Goal: Transaction & Acquisition: Purchase product/service

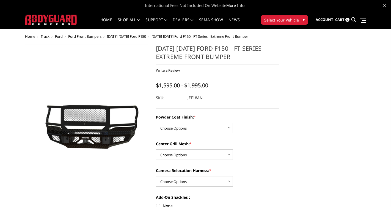
click at [291, 21] on span "Select Your Vehicle" at bounding box center [281, 20] width 35 height 6
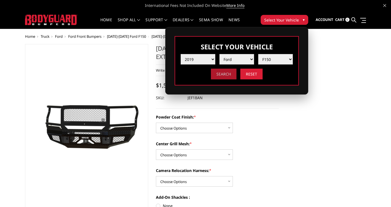
click at [224, 73] on input "Search" at bounding box center [224, 73] width 26 height 11
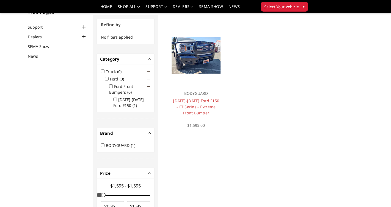
scroll to position [40, 0]
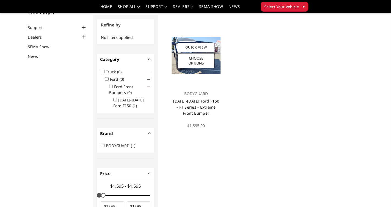
click at [200, 105] on link "[DATE]-[DATE] Ford F150 - FT Series - Extreme Front Bumper" at bounding box center [196, 106] width 46 height 17
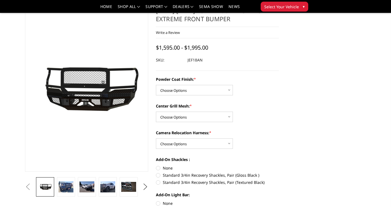
scroll to position [21, 0]
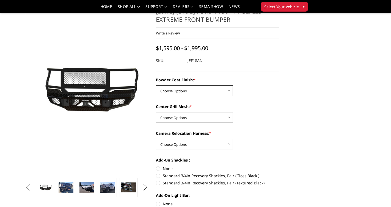
select select "4404"
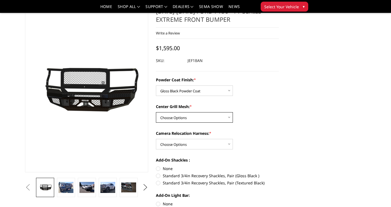
click at [226, 119] on select "Choose Options WITH Expanded Metal in Center Grill WITHOUT Expanded Metal in Ce…" at bounding box center [194, 117] width 77 height 10
select select "4406"
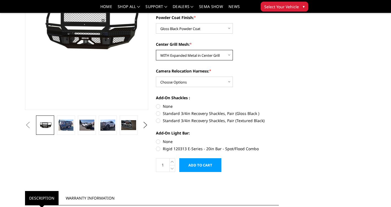
scroll to position [84, 0]
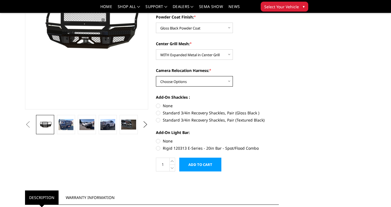
select select "4408"
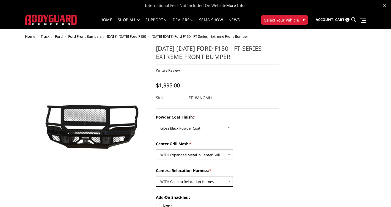
scroll to position [0, 0]
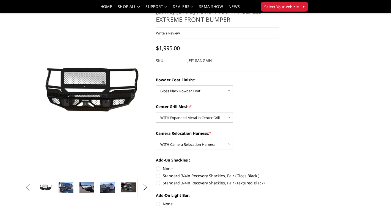
scroll to position [28, 0]
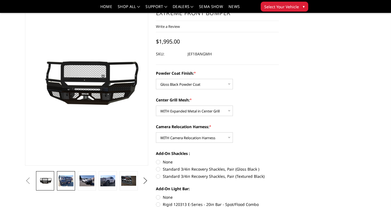
click at [66, 184] on img at bounding box center [66, 180] width 15 height 11
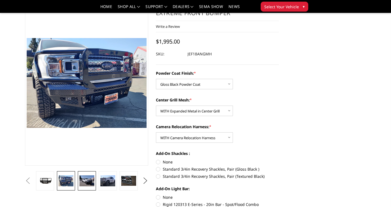
click at [85, 177] on img at bounding box center [86, 180] width 15 height 11
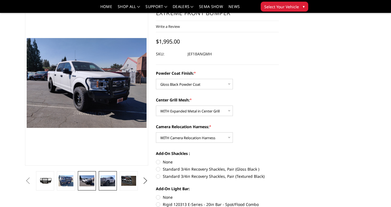
click at [105, 181] on img at bounding box center [107, 180] width 15 height 11
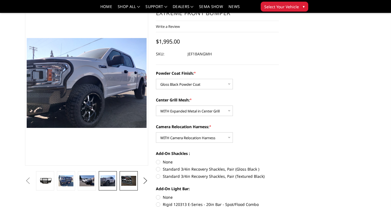
click at [127, 179] on img at bounding box center [128, 180] width 15 height 10
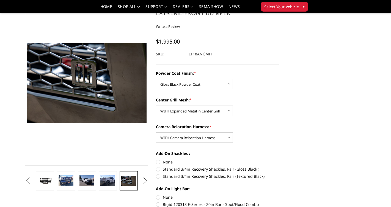
click at [146, 179] on button "Next" at bounding box center [145, 180] width 8 height 8
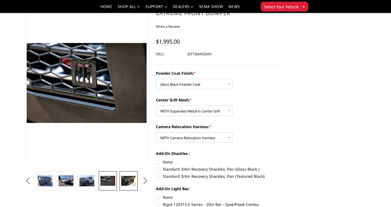
click at [132, 181] on img at bounding box center [128, 180] width 15 height 10
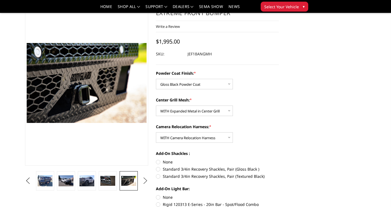
click at [145, 181] on button "Next" at bounding box center [145, 180] width 8 height 8
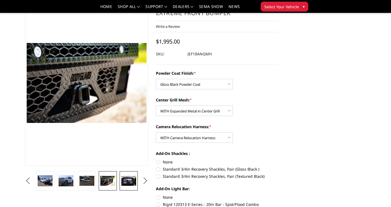
click at [129, 179] on img at bounding box center [128, 180] width 15 height 10
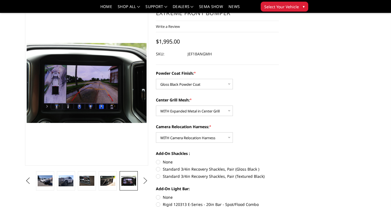
click at [143, 180] on button "Next" at bounding box center [145, 180] width 8 height 8
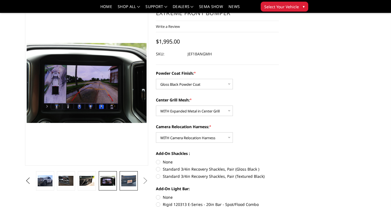
click at [131, 179] on img at bounding box center [128, 180] width 15 height 11
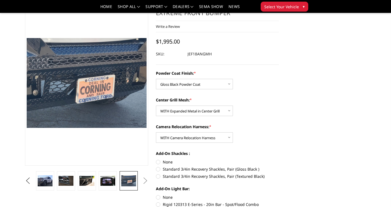
click at [146, 180] on button "Next" at bounding box center [145, 180] width 8 height 8
click at [145, 181] on button "Next" at bounding box center [145, 180] width 8 height 8
click at [105, 178] on img at bounding box center [107, 180] width 15 height 10
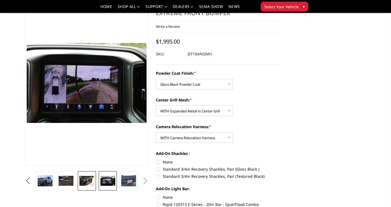
click at [89, 177] on img at bounding box center [86, 180] width 15 height 10
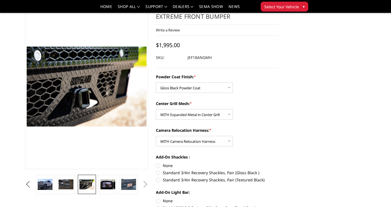
scroll to position [22, 0]
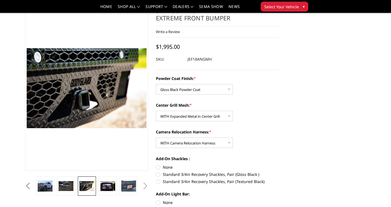
click at [32, 187] on button "Previous" at bounding box center [28, 186] width 8 height 8
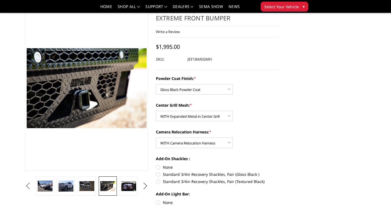
click at [32, 187] on button "Previous" at bounding box center [28, 186] width 8 height 8
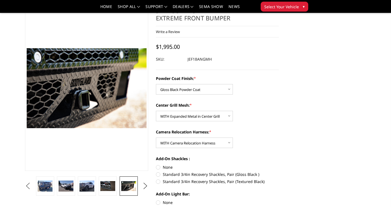
click at [32, 187] on button "Previous" at bounding box center [28, 186] width 8 height 8
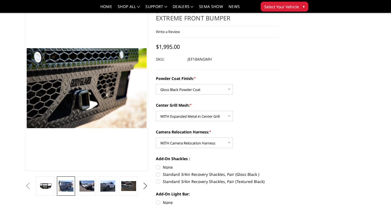
click at [65, 184] on img at bounding box center [66, 185] width 15 height 11
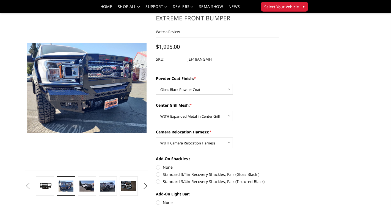
click at [240, 205] on div "Add-On Light Bar: None Rigid 120313 E-Series - 20in Bar - Spot/Flood Combo" at bounding box center [217, 201] width 123 height 20
